Goal: Navigation & Orientation: Find specific page/section

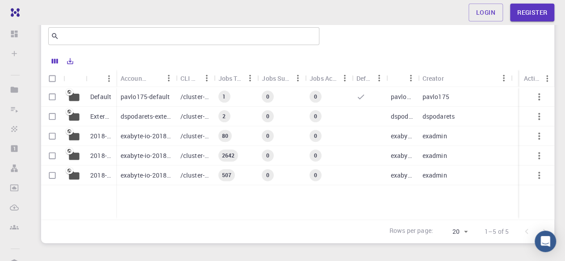
scroll to position [89, 0]
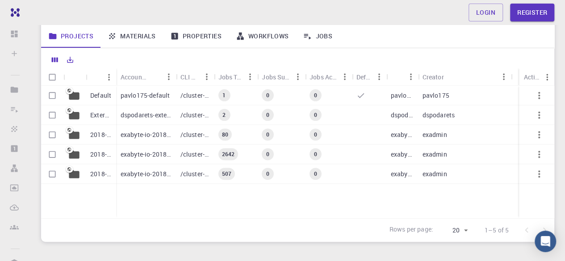
click at [134, 39] on link "Materials" at bounding box center [131, 36] width 63 height 23
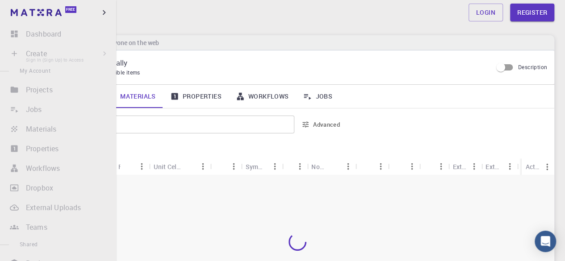
click at [37, 56] on li "Create Sign In (Sign Up) to Access New Job New Material Create Material Upload …" at bounding box center [58, 54] width 116 height 18
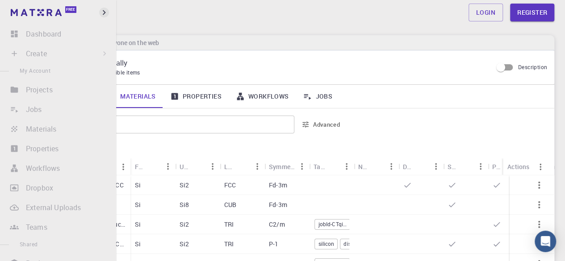
click at [213, 56] on div "Shared Externally Externally accessible items Description" at bounding box center [297, 67] width 513 height 34
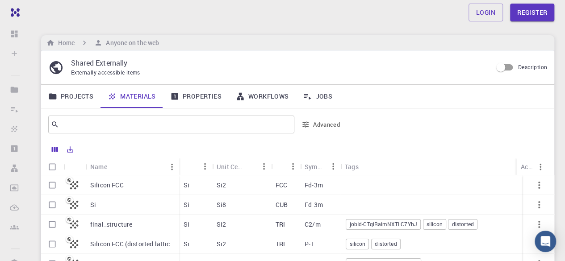
click at [176, 10] on div "Login Register" at bounding box center [297, 13] width 535 height 18
click at [74, 101] on link "Projects" at bounding box center [70, 96] width 59 height 23
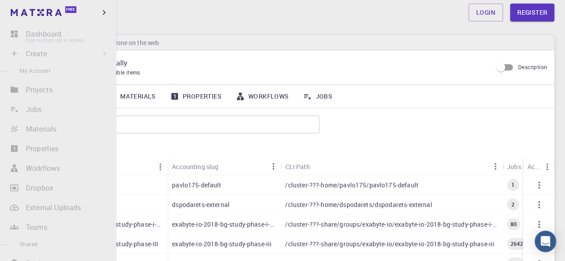
click at [24, 36] on li "Dashboard Sign In (Sign Up) to Access" at bounding box center [58, 34] width 116 height 18
click at [15, 36] on li "Dashboard Sign In (Sign Up) to Access" at bounding box center [58, 34] width 116 height 18
click at [23, 61] on li "Create Sign In (Sign Up) to Access New Job New Material Create Material Upload …" at bounding box center [58, 54] width 116 height 18
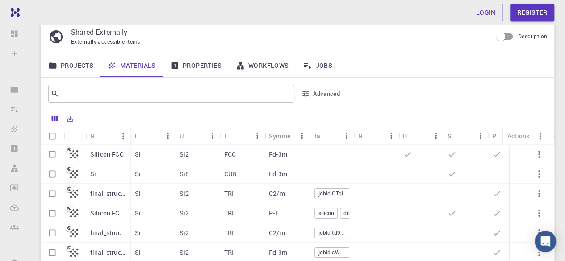
scroll to position [45, 0]
